Goal: Find specific page/section: Find specific page/section

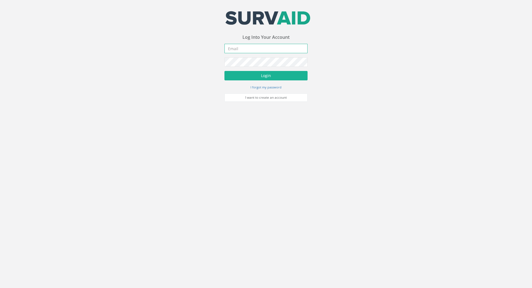
click at [238, 48] on input "email" at bounding box center [265, 48] width 83 height 9
click at [245, 46] on input "email" at bounding box center [265, 48] width 83 height 9
paste input "[PERSON_NAME][EMAIL_ADDRESS][PERSON_NAME][DOMAIN_NAME]"
type input "[PERSON_NAME][EMAIL_ADDRESS][PERSON_NAME][DOMAIN_NAME]"
click at [234, 76] on button "Login" at bounding box center [265, 75] width 83 height 9
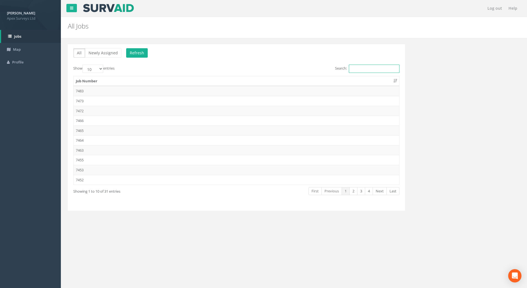
click at [370, 68] on input "Search:" at bounding box center [374, 69] width 51 height 8
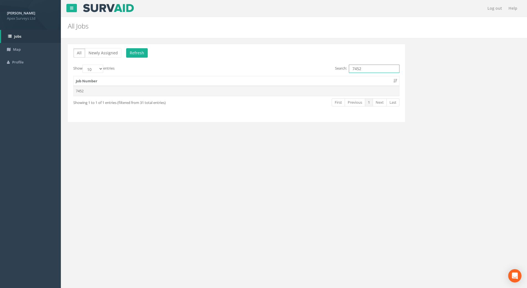
type input "7452"
click at [78, 91] on td "7452" at bounding box center [237, 91] width 326 height 10
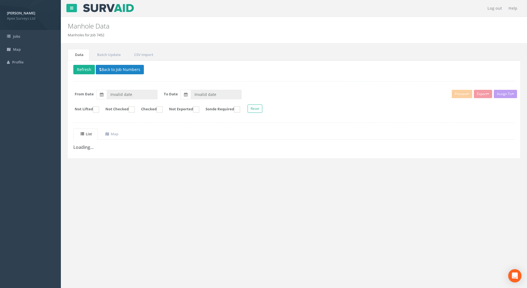
type input "[DATE]"
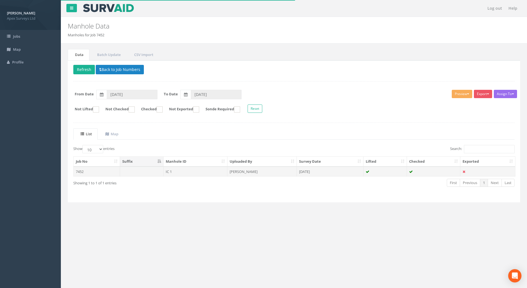
click at [80, 171] on td "7452" at bounding box center [97, 171] width 47 height 10
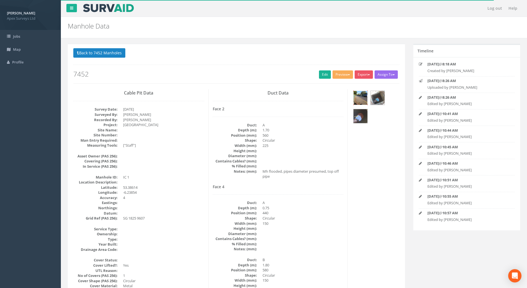
click at [361, 101] on img at bounding box center [361, 98] width 14 height 14
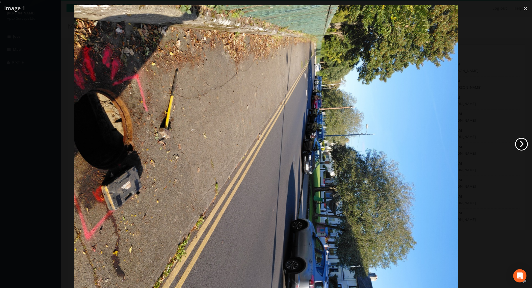
click at [521, 143] on link "›" at bounding box center [521, 144] width 13 height 13
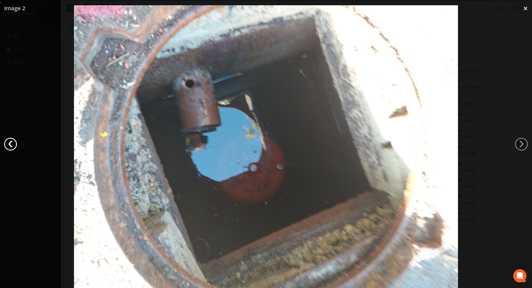
click at [8, 143] on link "‹" at bounding box center [10, 144] width 13 height 13
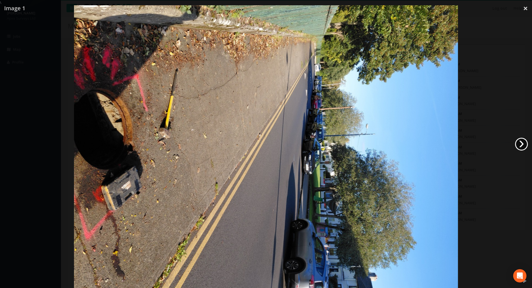
click at [520, 142] on link "›" at bounding box center [521, 144] width 13 height 13
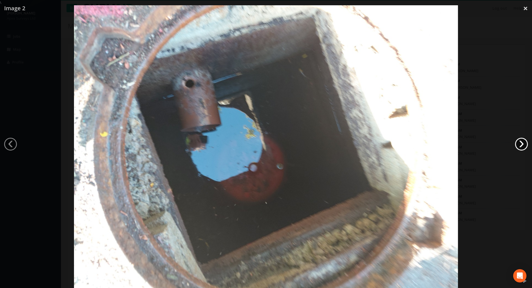
click at [520, 142] on link "›" at bounding box center [521, 144] width 13 height 13
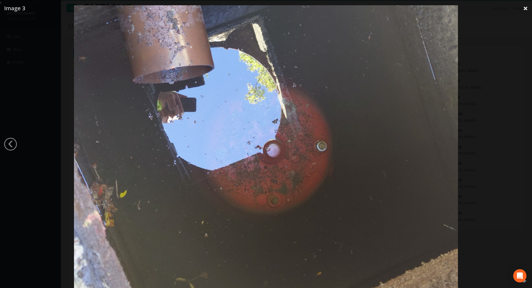
click at [526, 9] on link "×" at bounding box center [525, 8] width 13 height 17
